Goal: Register for event/course

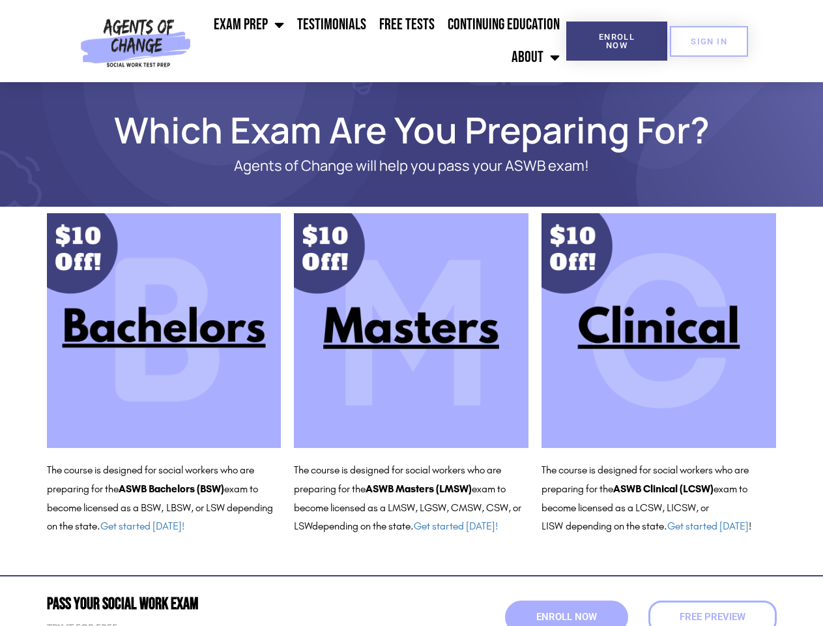
click at [381, 41] on ul "Exam Prep BSW Exam Prep: ASWB Bachelors Level Exam LMSW Exam Prep: ASWB Masters…" at bounding box center [381, 40] width 370 height 65
click at [617, 41] on span "Enroll Now" at bounding box center [616, 41] width 59 height 17
click at [709, 41] on span "SIGN IN" at bounding box center [709, 41] width 37 height 8
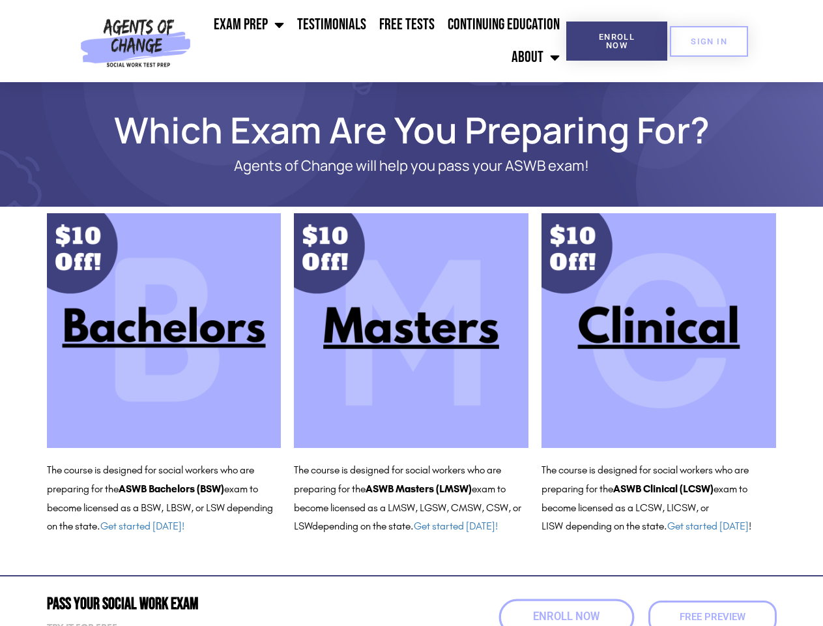
click at [567, 617] on span "Enroll Now" at bounding box center [566, 617] width 67 height 11
click at [713, 617] on span "Free Preview" at bounding box center [712, 617] width 72 height 11
